Goal: Task Accomplishment & Management: Manage account settings

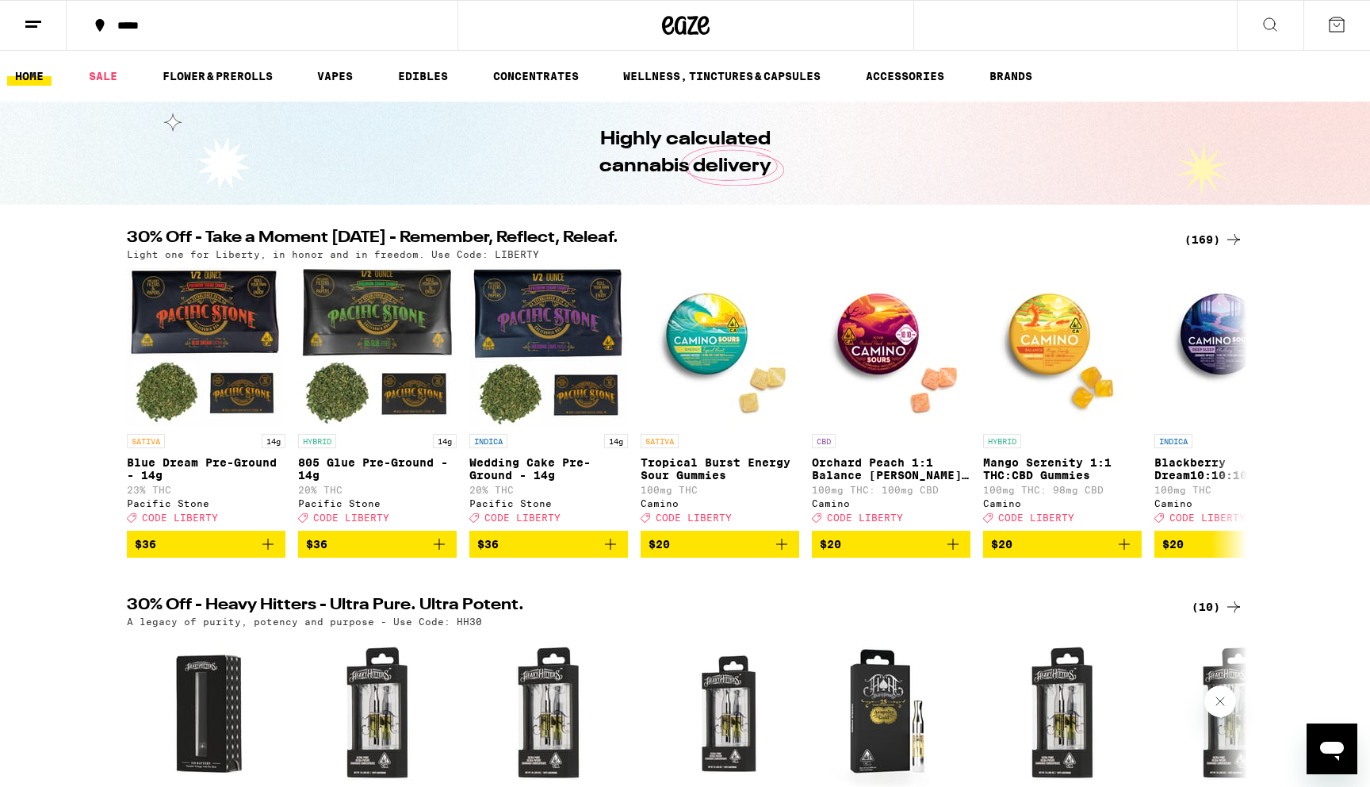
click at [1336, 25] on icon at bounding box center [1336, 24] width 19 height 19
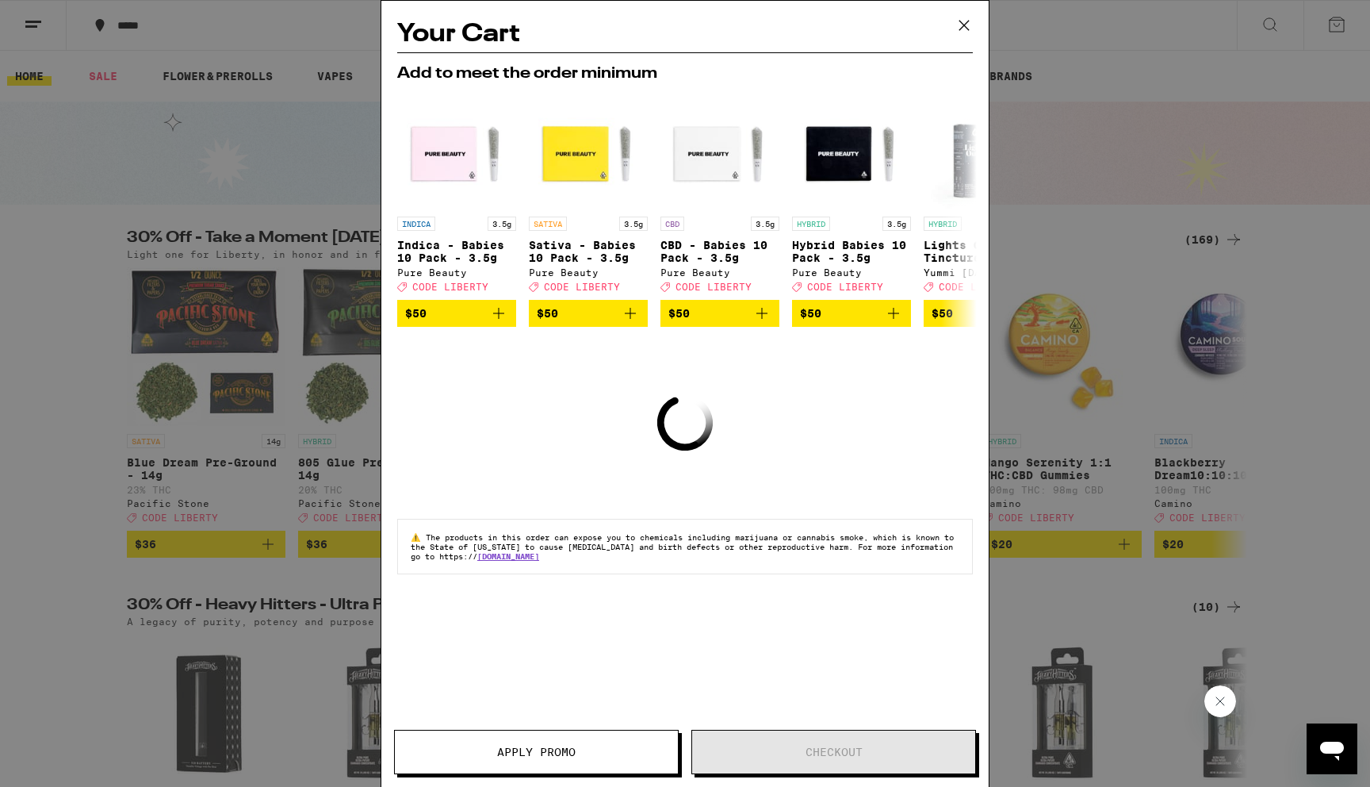
click at [1199, 106] on div "Your Cart Add to meet the order minimum INDICA 3.5g Indica - Babies 10 Pack - 3…" at bounding box center [685, 393] width 1370 height 787
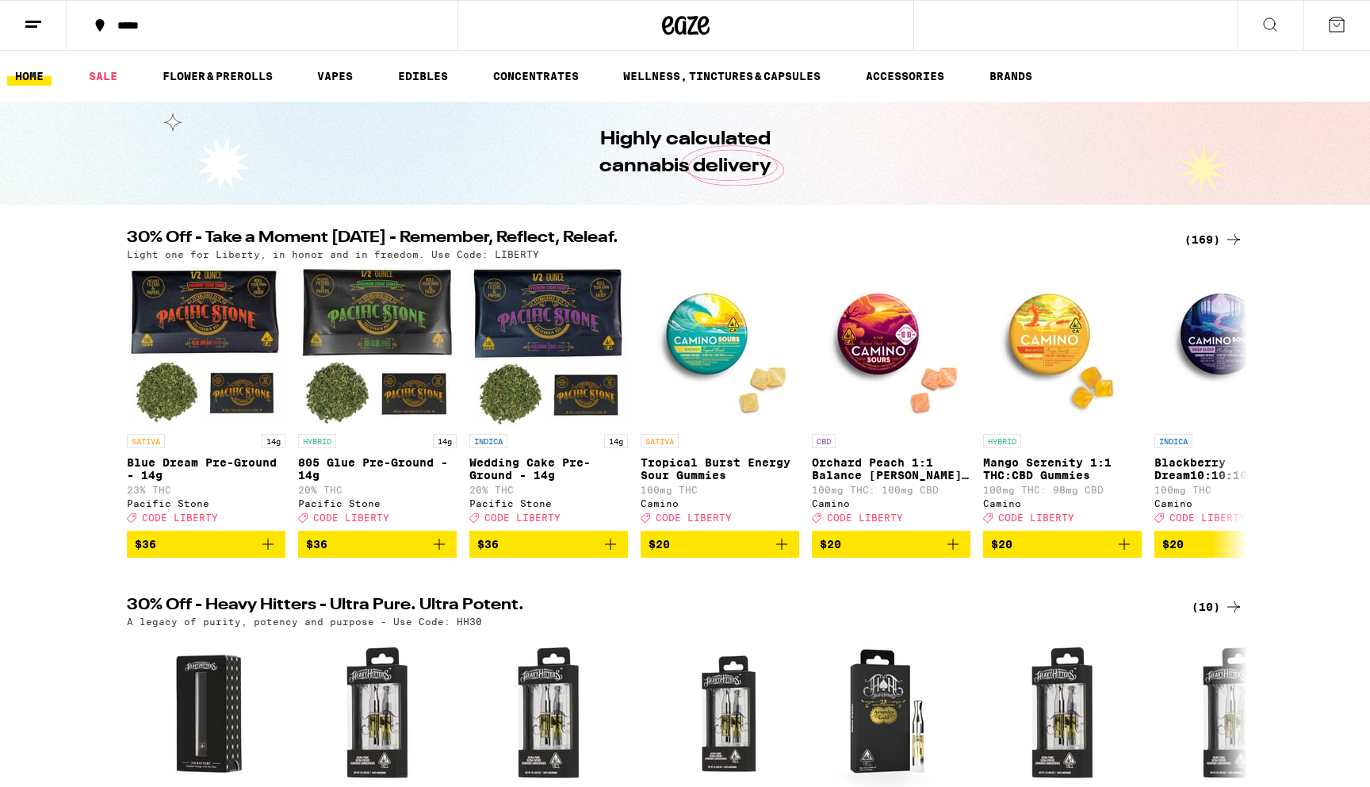
click at [37, 12] on button at bounding box center [33, 26] width 67 height 50
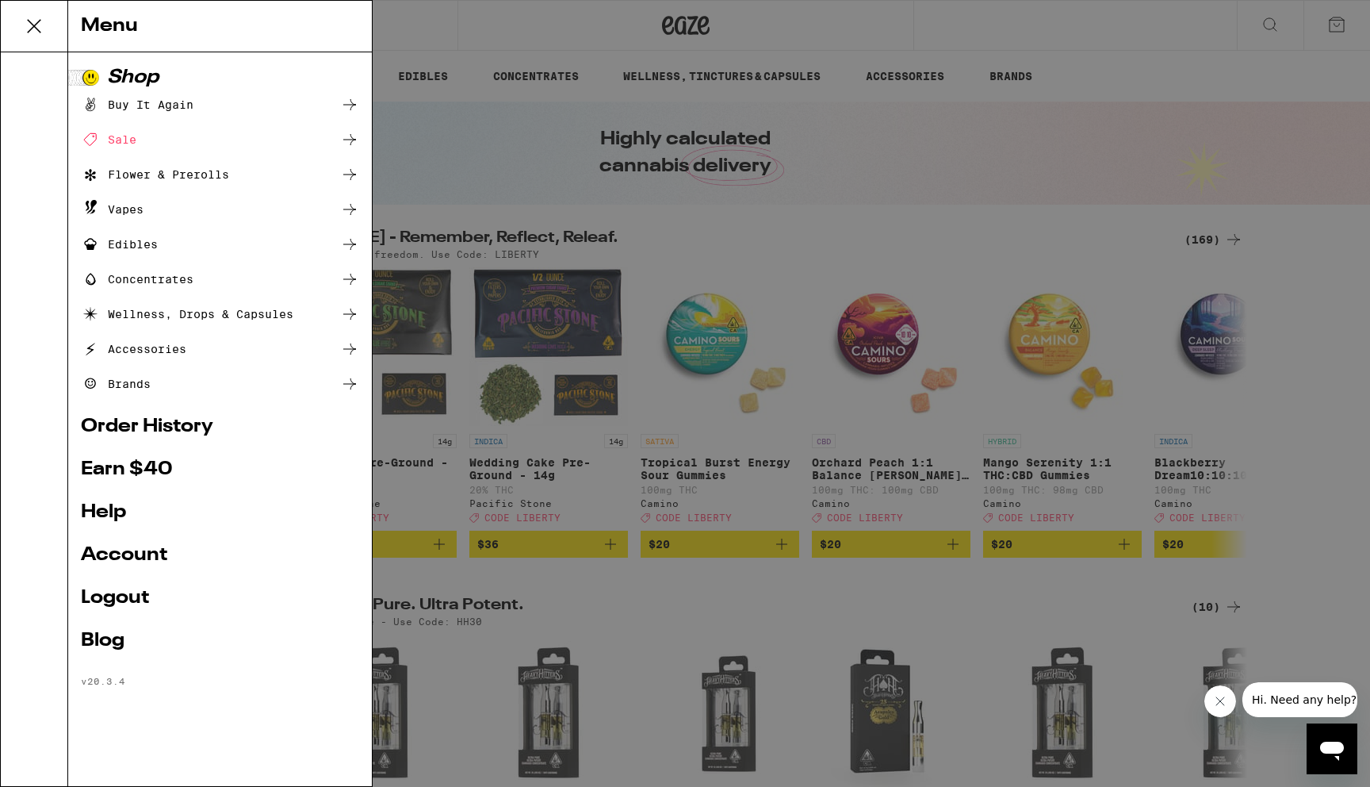
click at [110, 596] on link "Logout" at bounding box center [220, 597] width 278 height 19
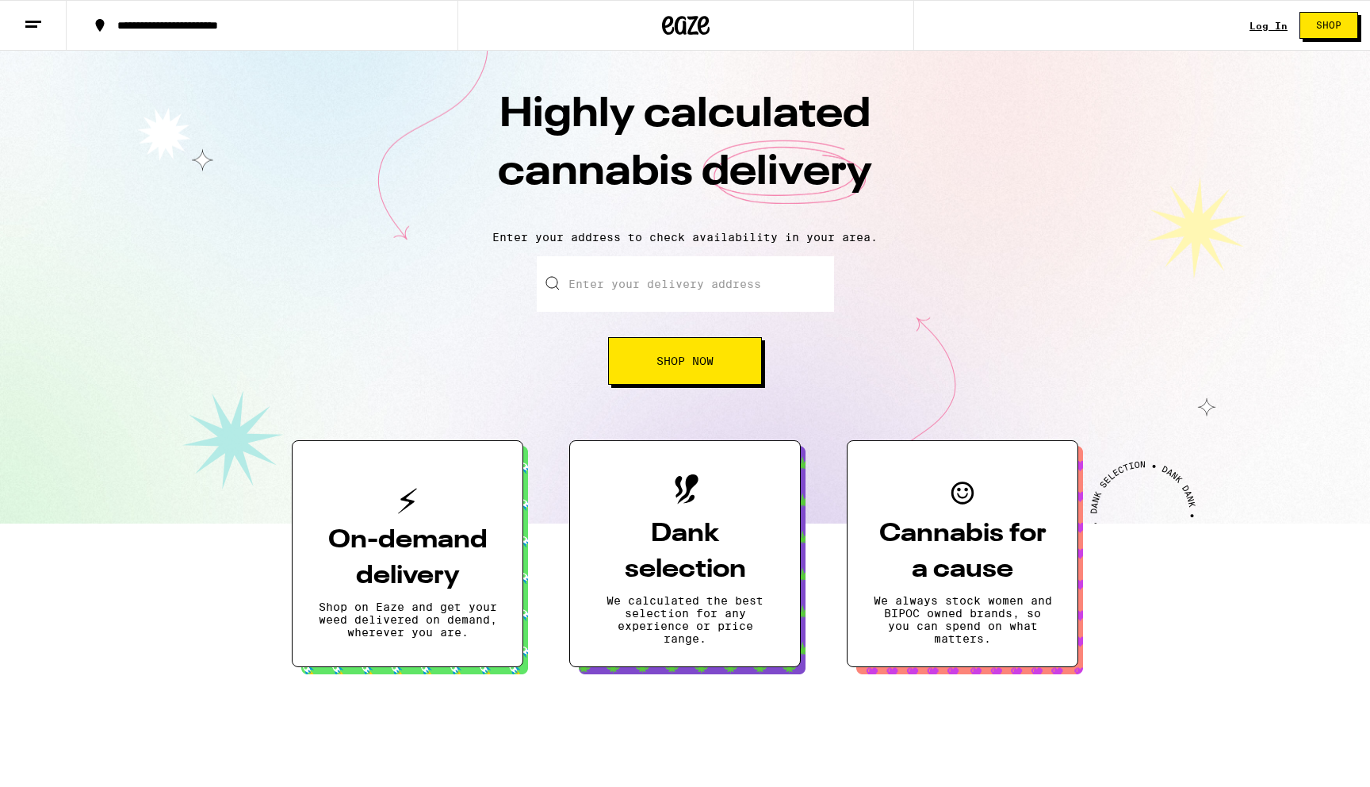
click at [1256, 25] on link "Log In" at bounding box center [1269, 26] width 38 height 10
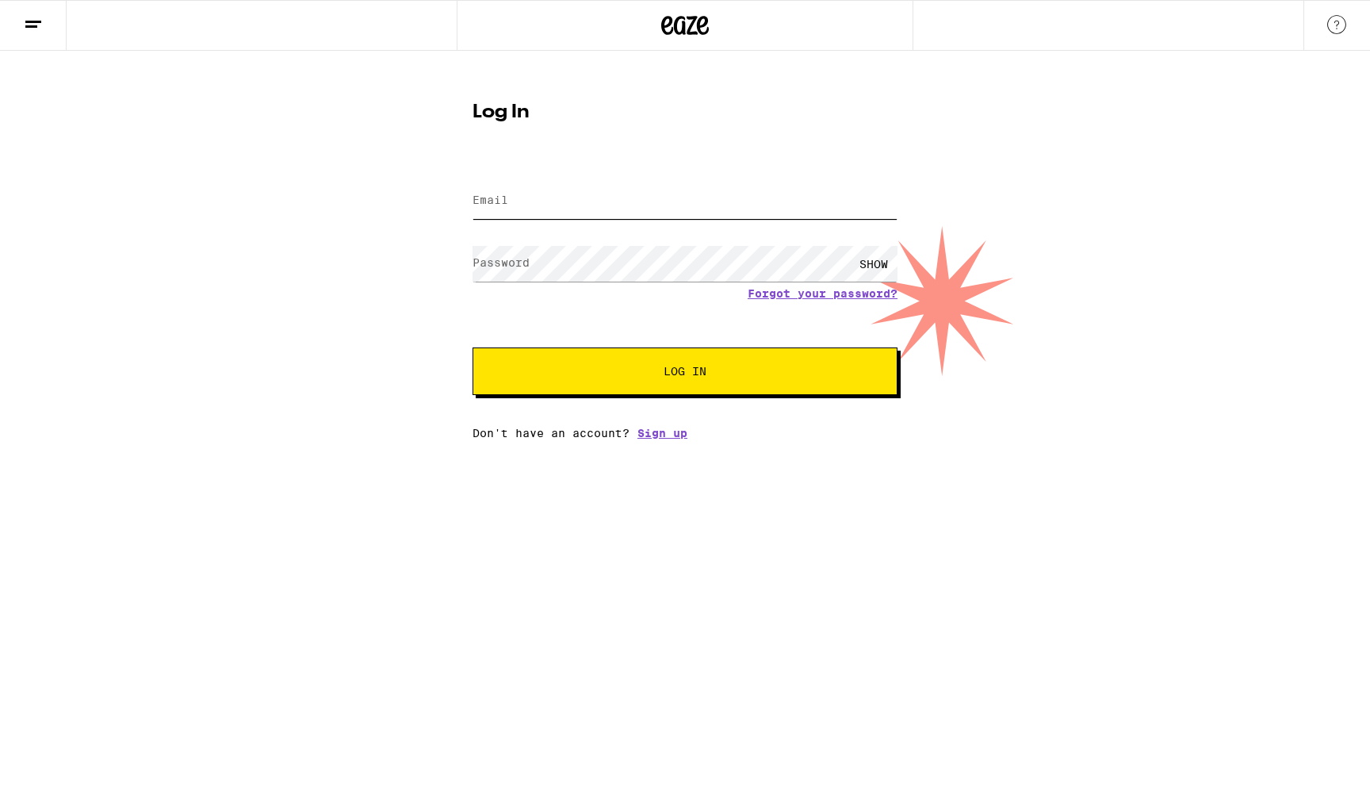
click at [630, 207] on input "Email" at bounding box center [685, 201] width 425 height 36
type input "[EMAIL_ADDRESS][DOMAIN_NAME]"
click at [473, 347] on button "Log In" at bounding box center [685, 371] width 425 height 48
